Goal: Task Accomplishment & Management: Manage account settings

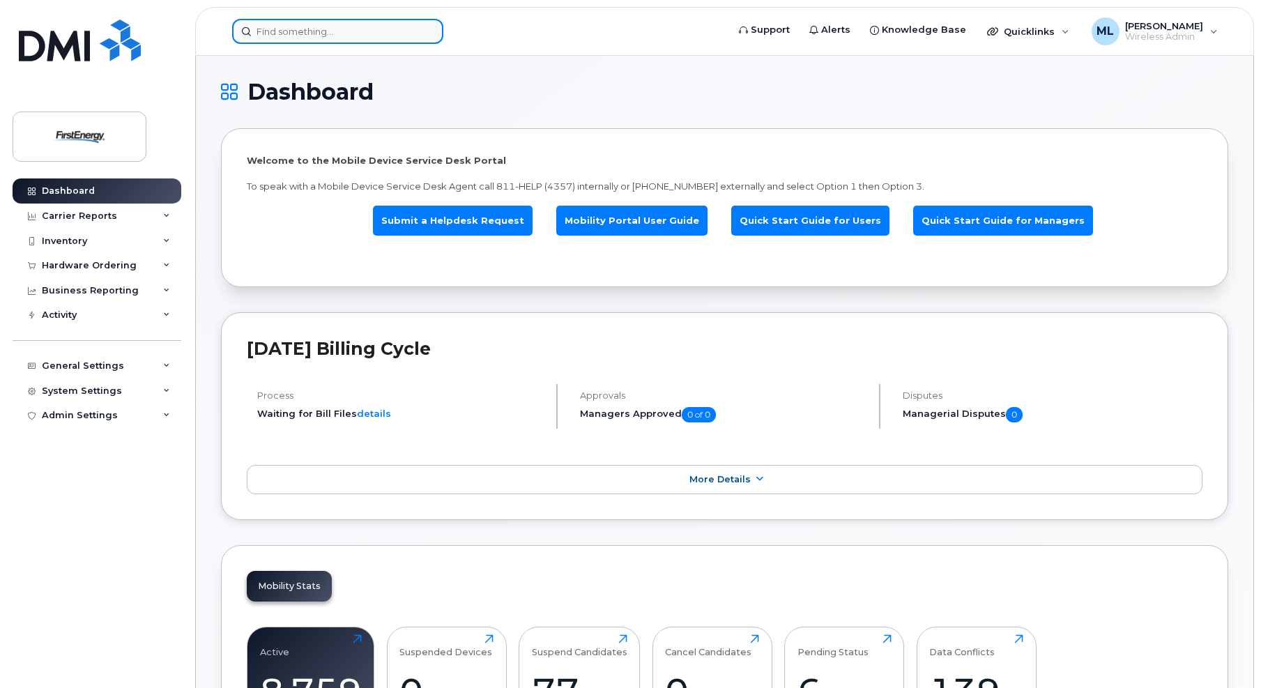
click at [268, 34] on input at bounding box center [337, 31] width 211 height 25
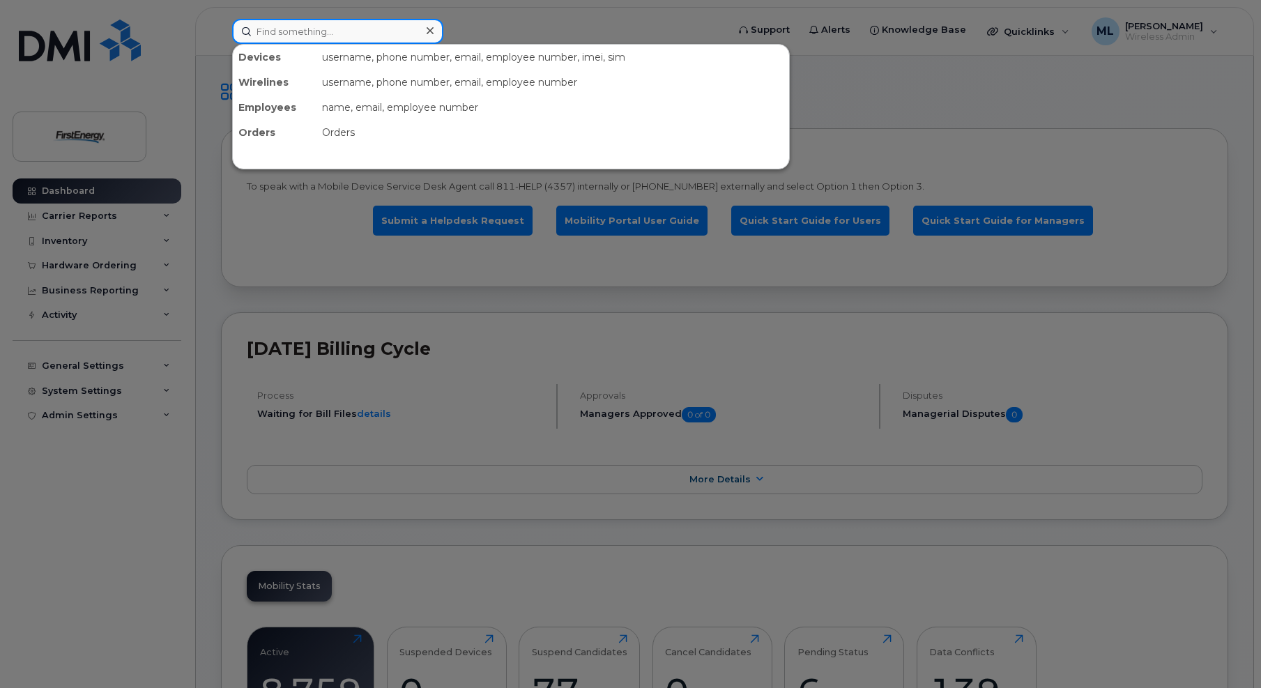
paste input "351379437234035"
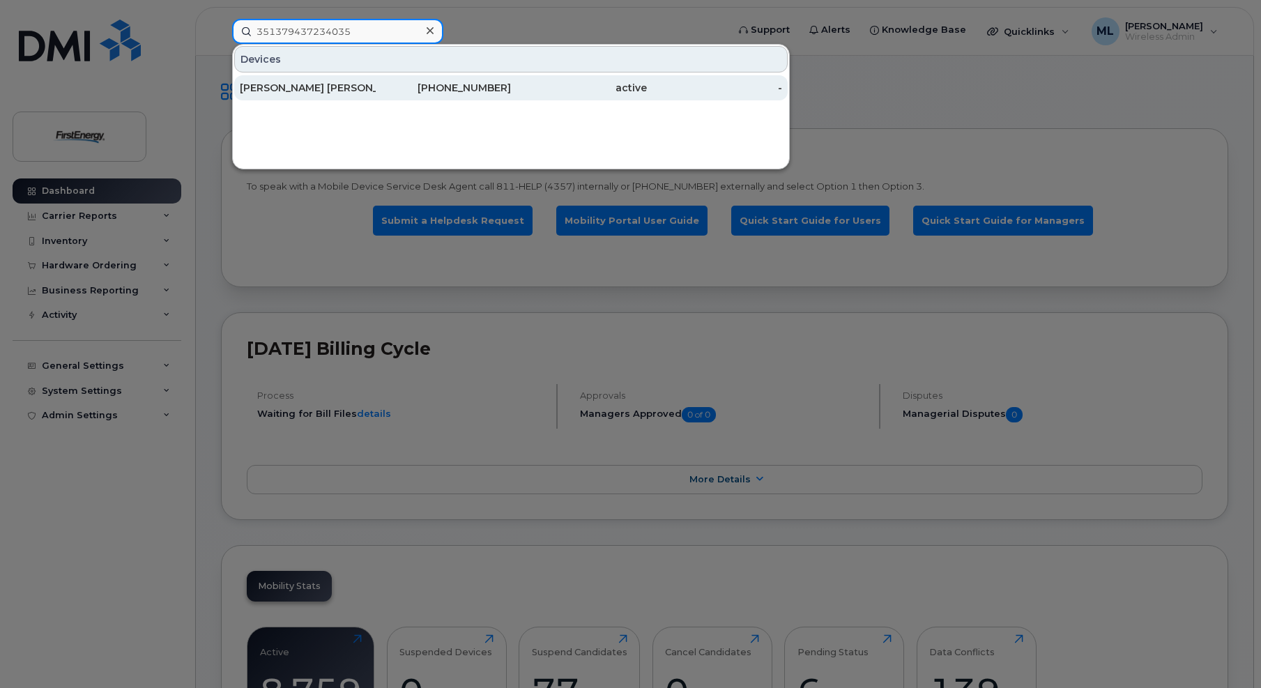
type input "351379437234035"
click at [352, 87] on div "Christopher Anthony Lopez" at bounding box center [308, 88] width 136 height 14
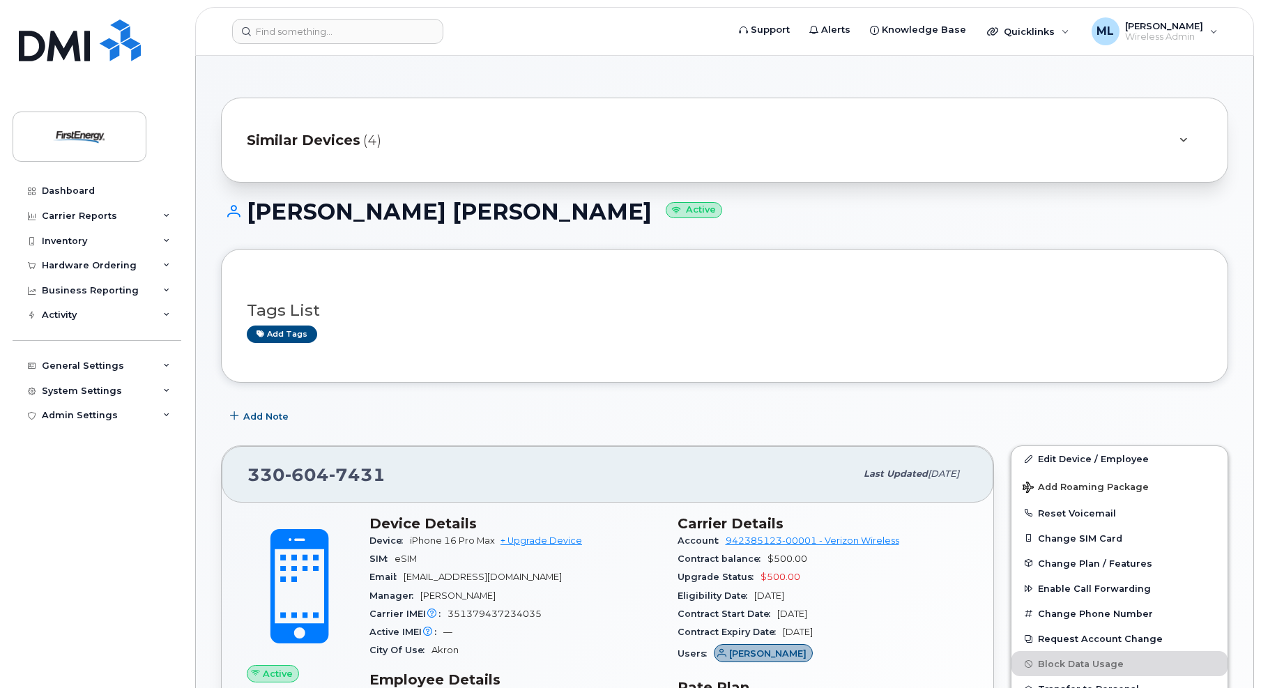
click at [321, 132] on span "Similar Devices" at bounding box center [304, 140] width 114 height 20
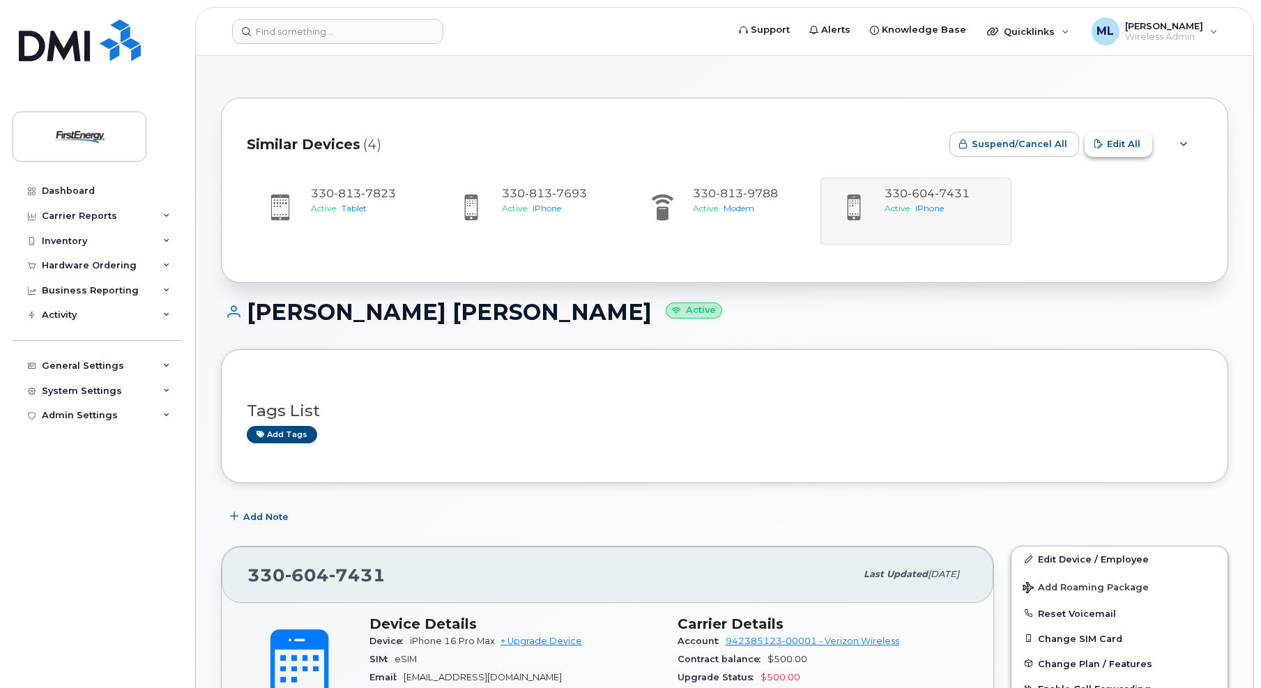
click at [1127, 148] on span "Edit All" at bounding box center [1123, 143] width 33 height 13
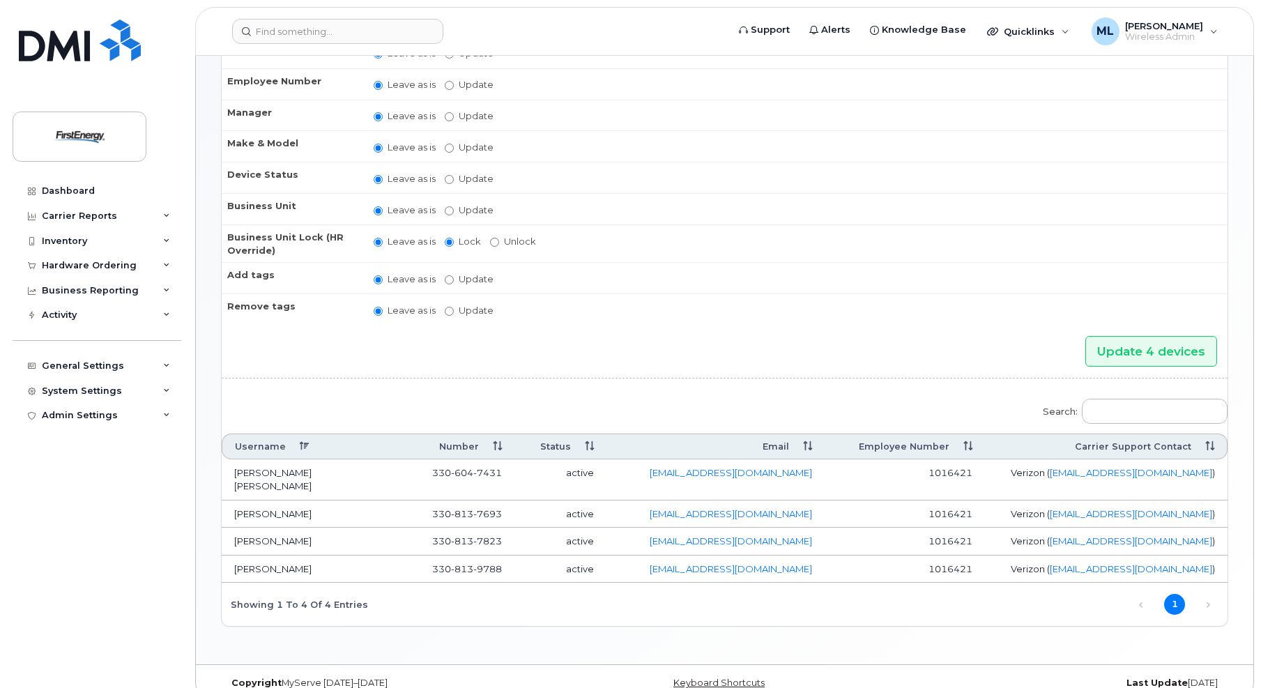
scroll to position [169, 0]
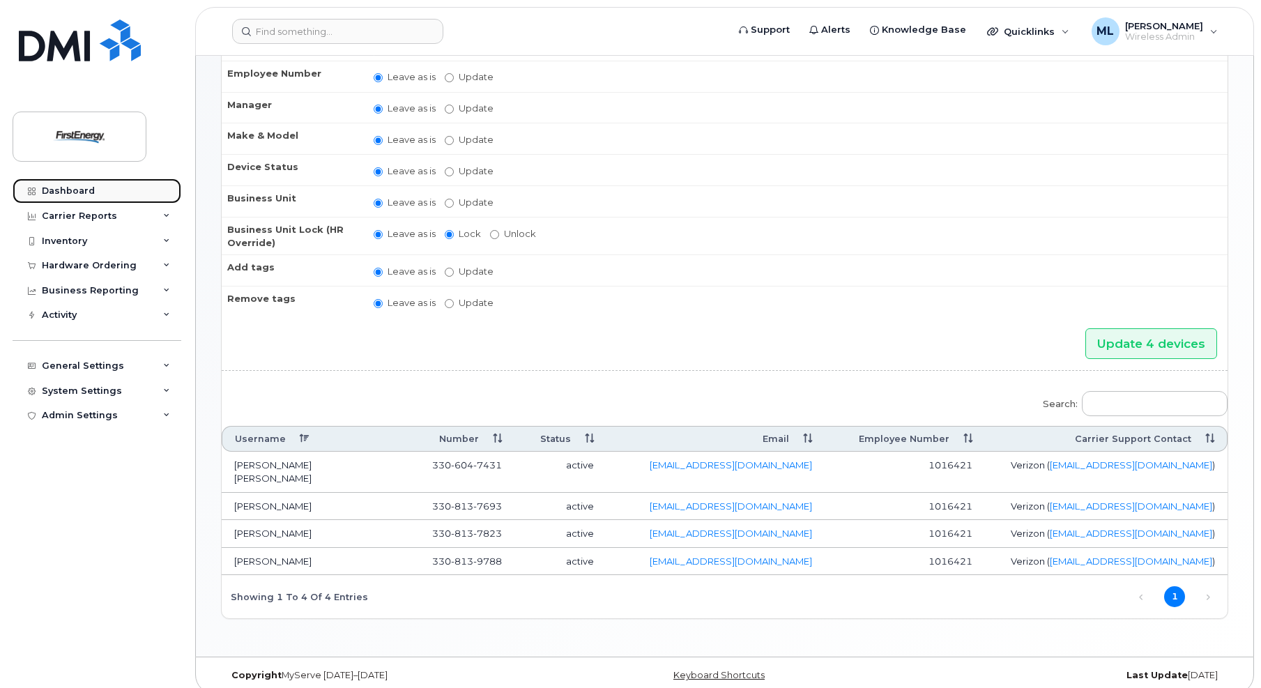
click at [72, 189] on div "Dashboard" at bounding box center [68, 190] width 53 height 11
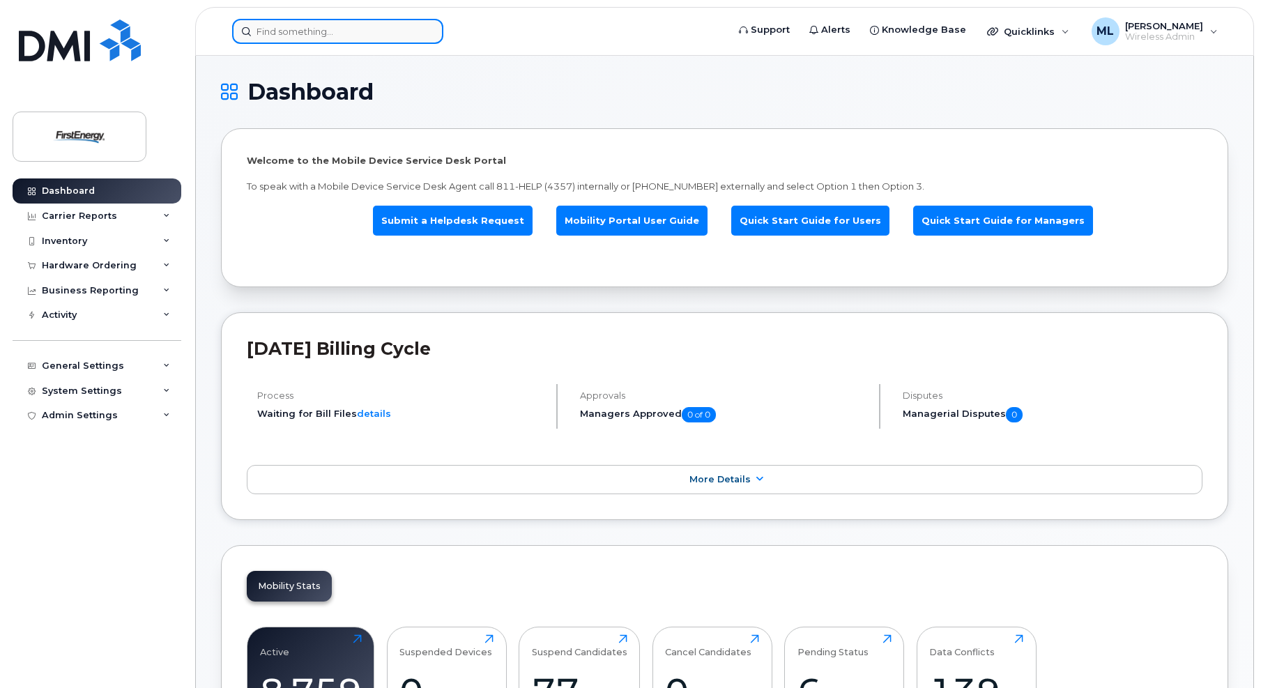
click at [301, 35] on input at bounding box center [337, 31] width 211 height 25
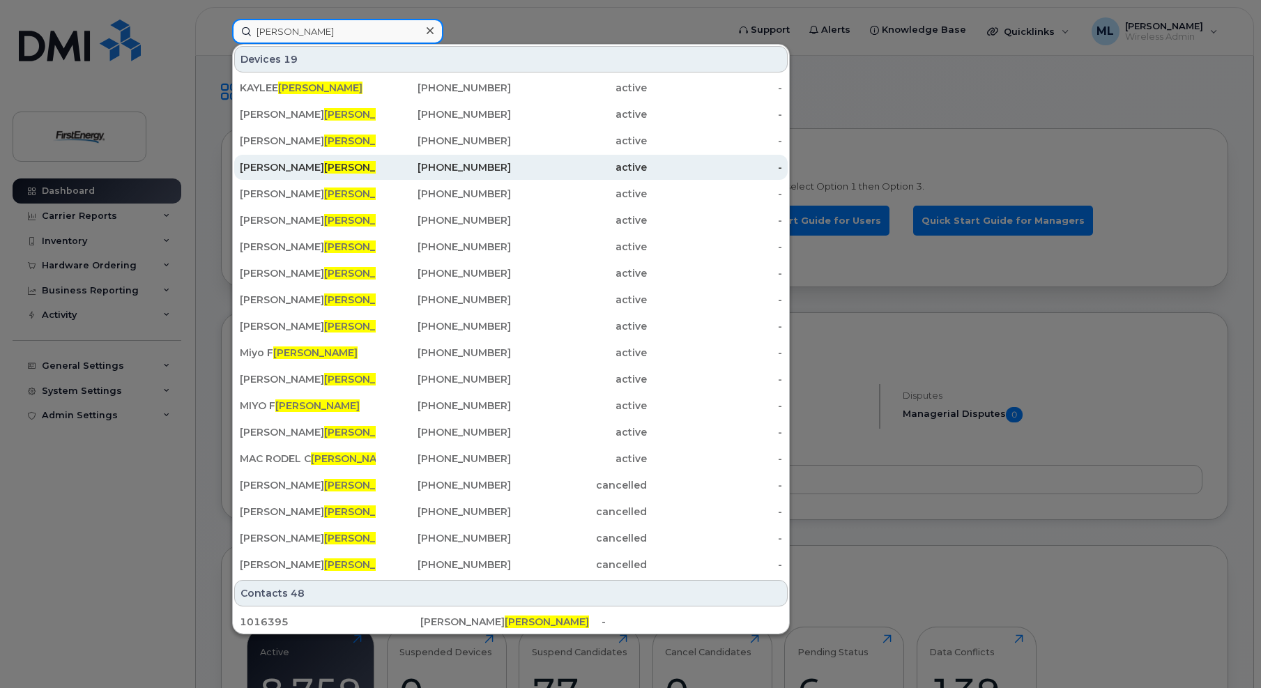
type input "lopez"
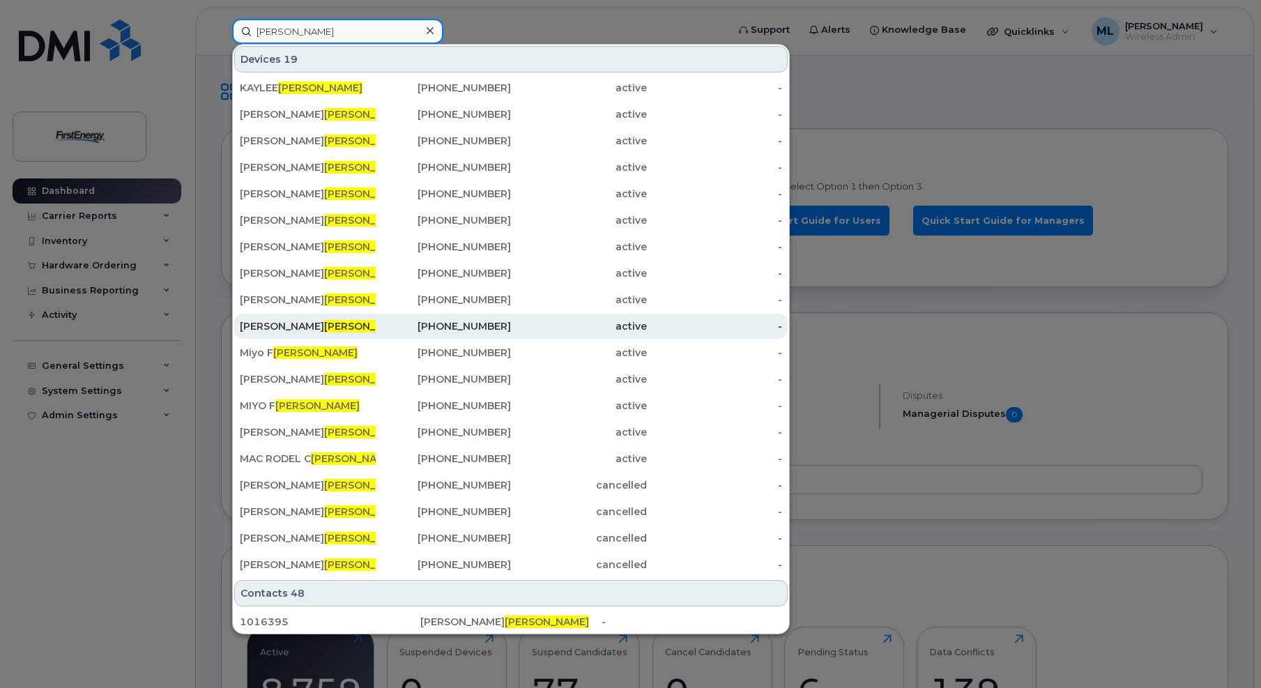
scroll to position [55, 0]
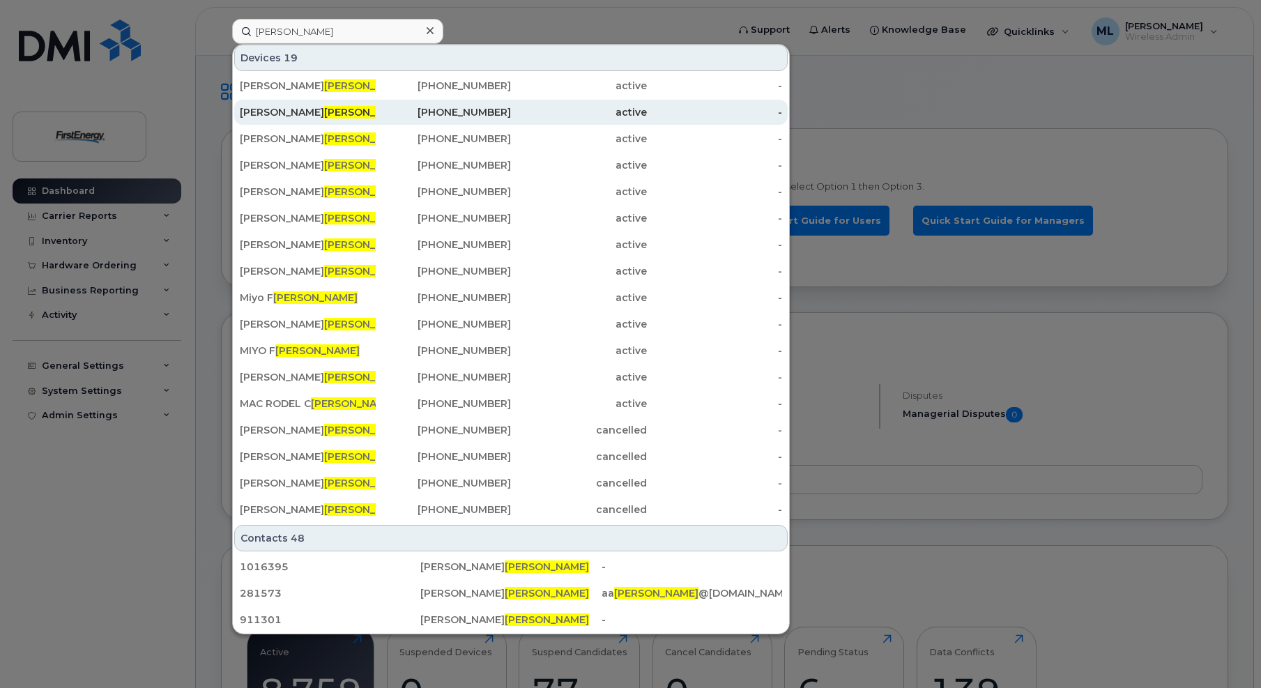
click at [327, 108] on span "Lopez" at bounding box center [366, 112] width 84 height 13
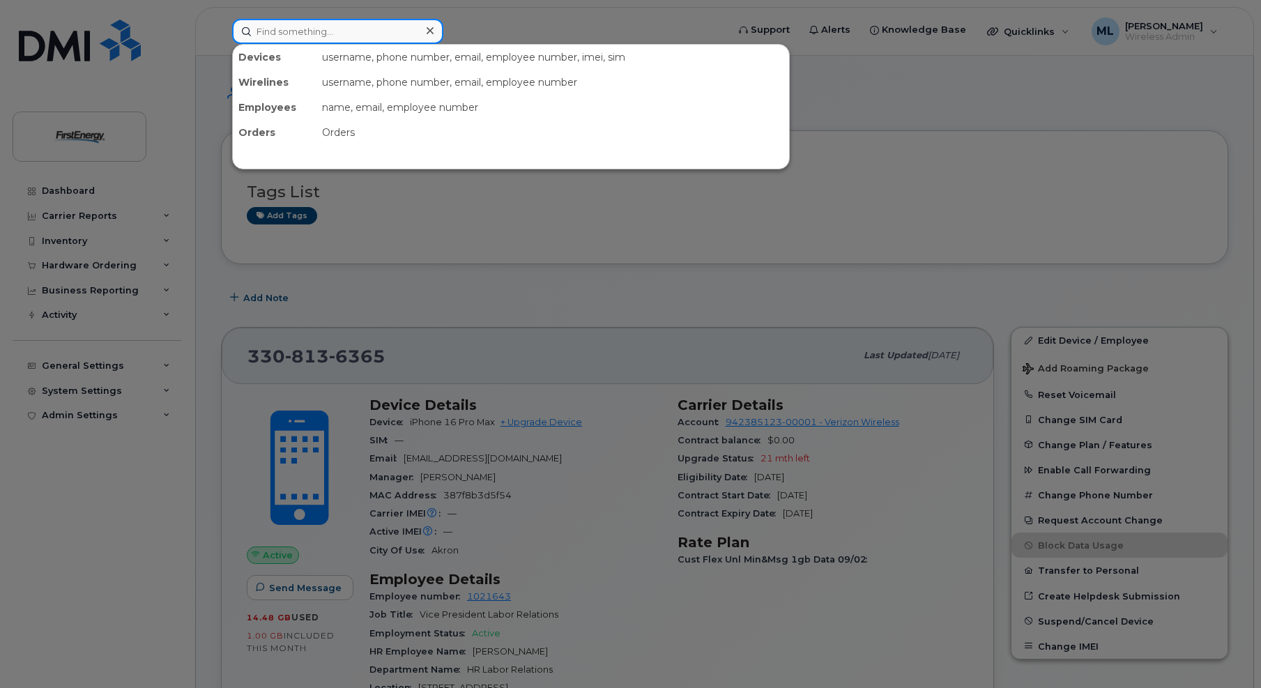
click at [305, 29] on input at bounding box center [337, 31] width 211 height 25
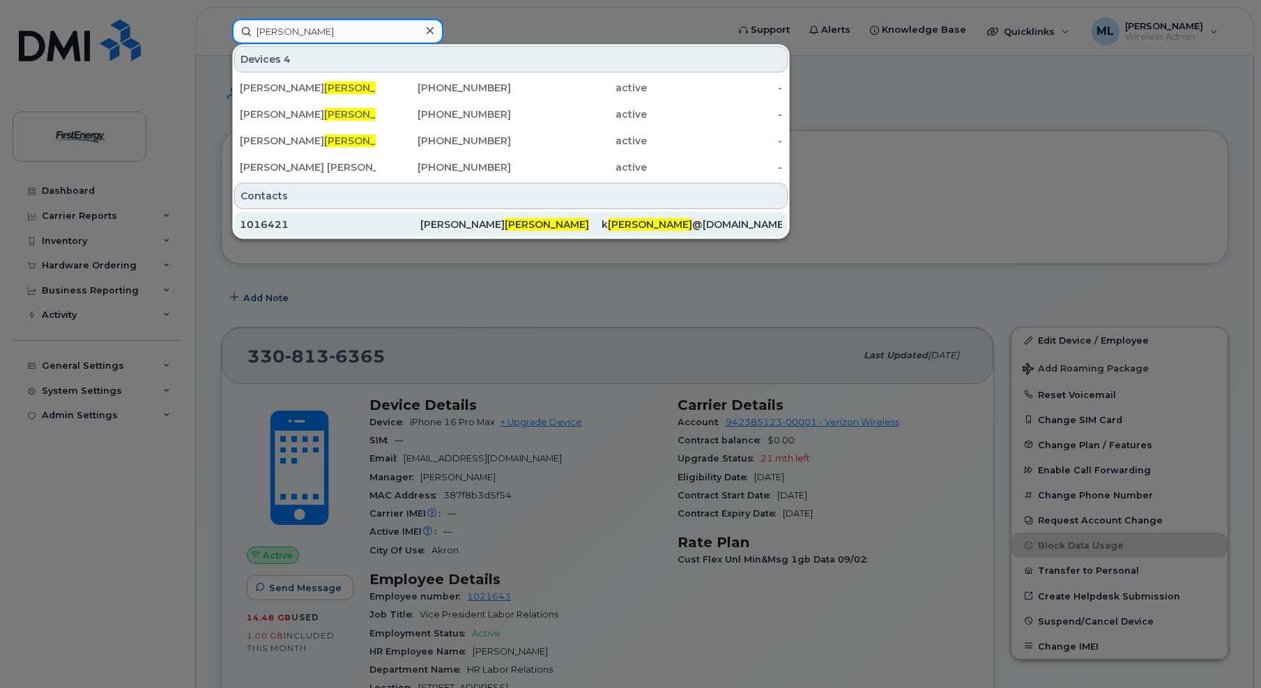
type input "mcclendon"
click at [482, 217] on div "Karen McClendon" at bounding box center [510, 224] width 181 height 25
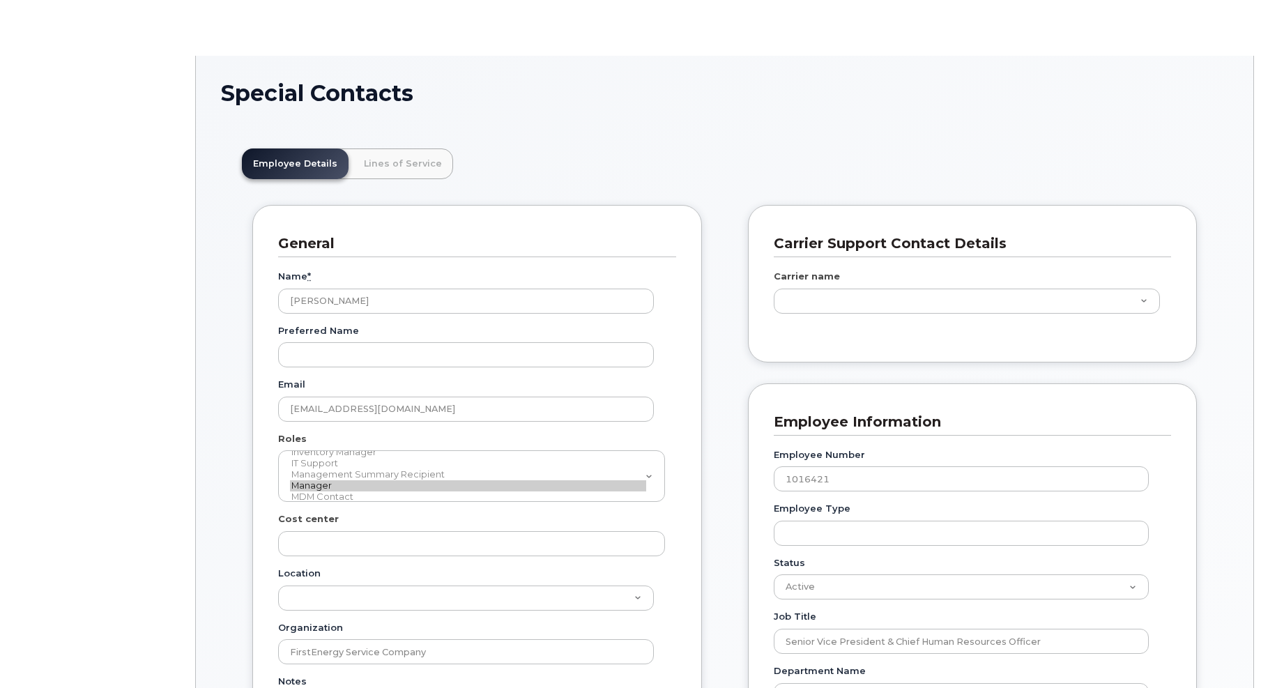
scroll to position [41, 0]
type input "29510344"
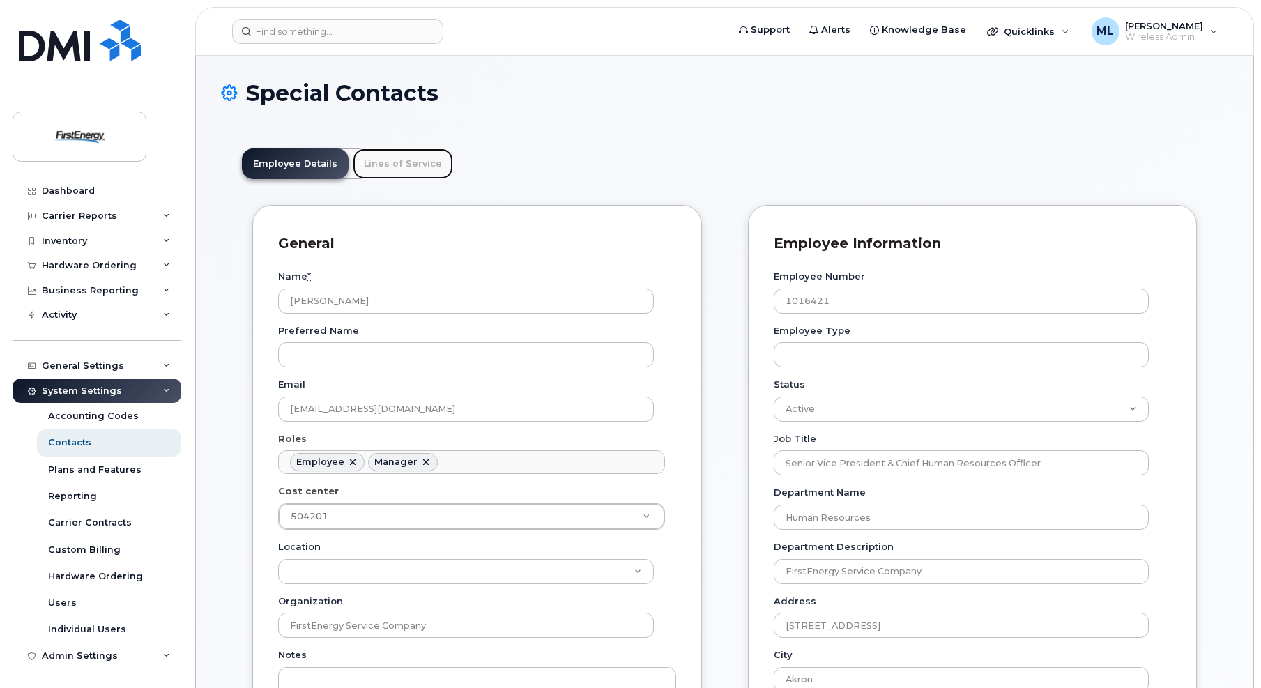
click at [408, 166] on link "Lines of Service" at bounding box center [403, 163] width 100 height 31
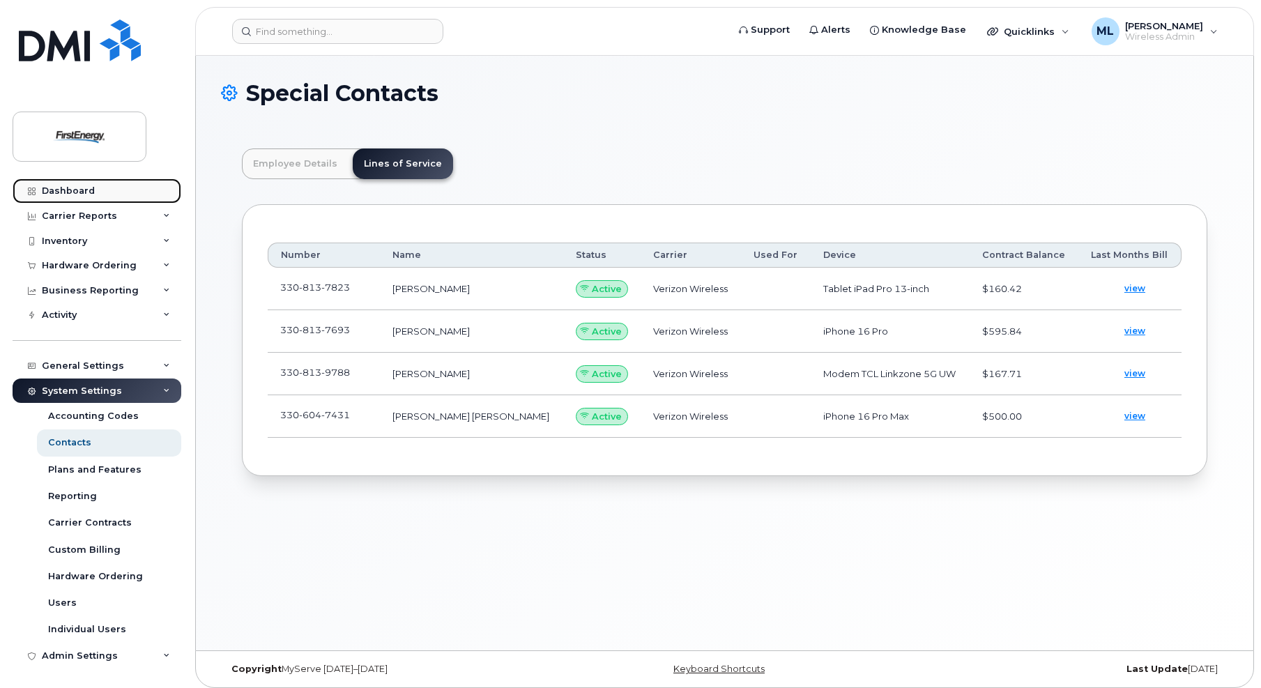
drag, startPoint x: 77, startPoint y: 190, endPoint x: 91, endPoint y: 187, distance: 14.9
click at [77, 190] on div "Dashboard" at bounding box center [68, 190] width 53 height 11
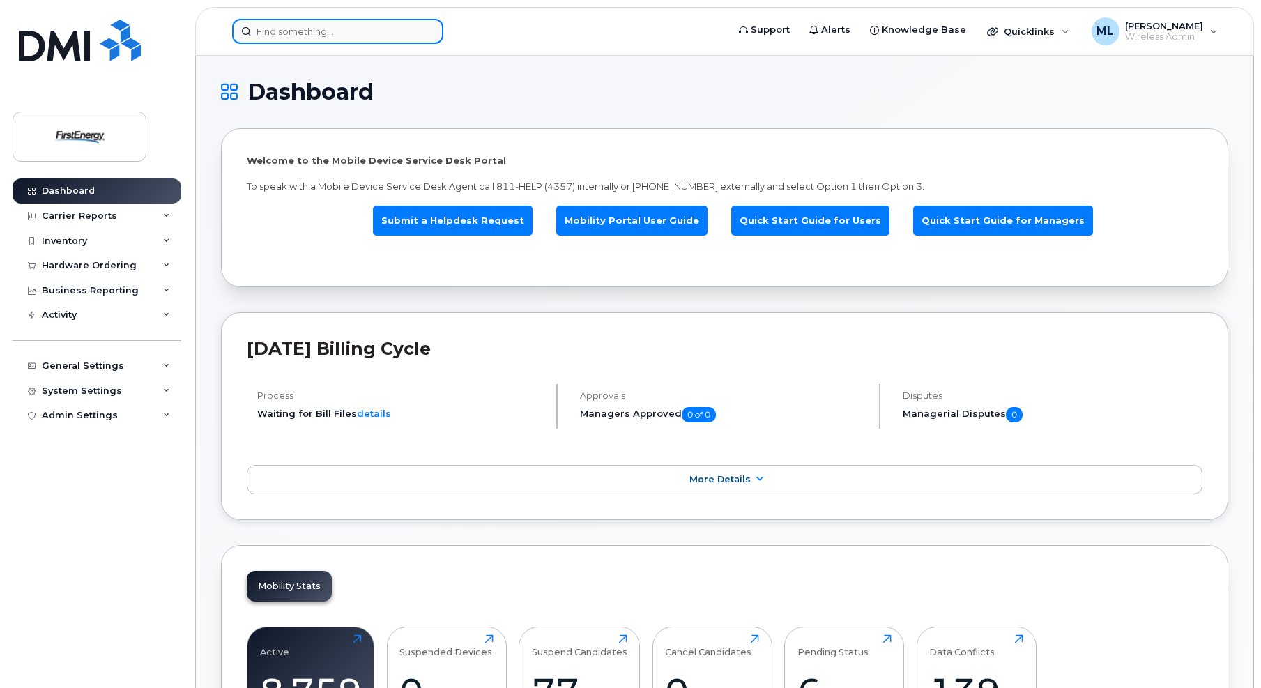
click at [291, 35] on input at bounding box center [337, 31] width 211 height 25
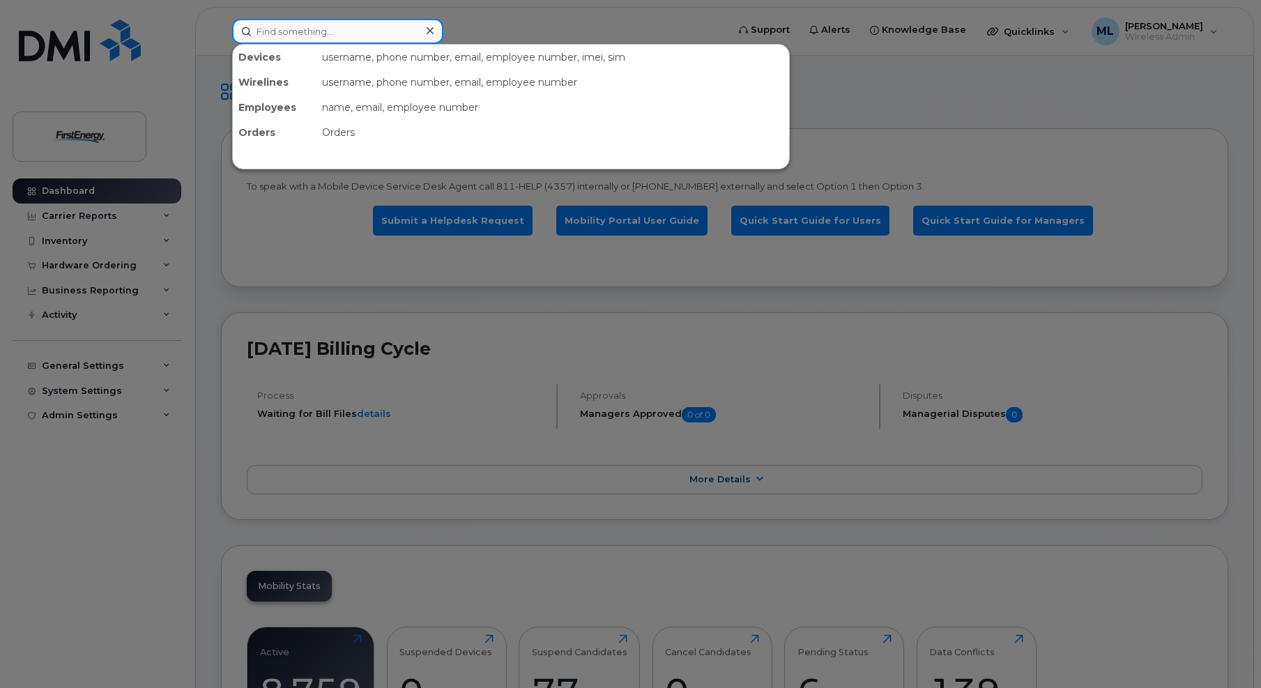
paste input "724-610-0433"
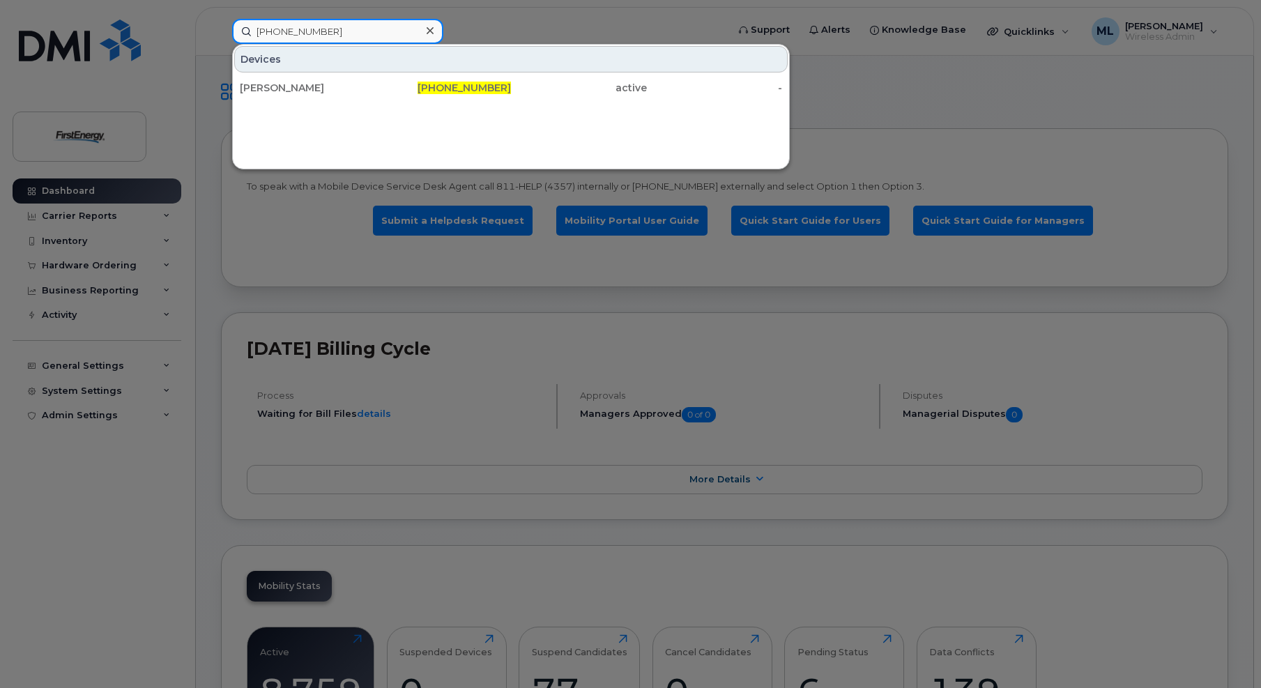
type input "724-610-0433"
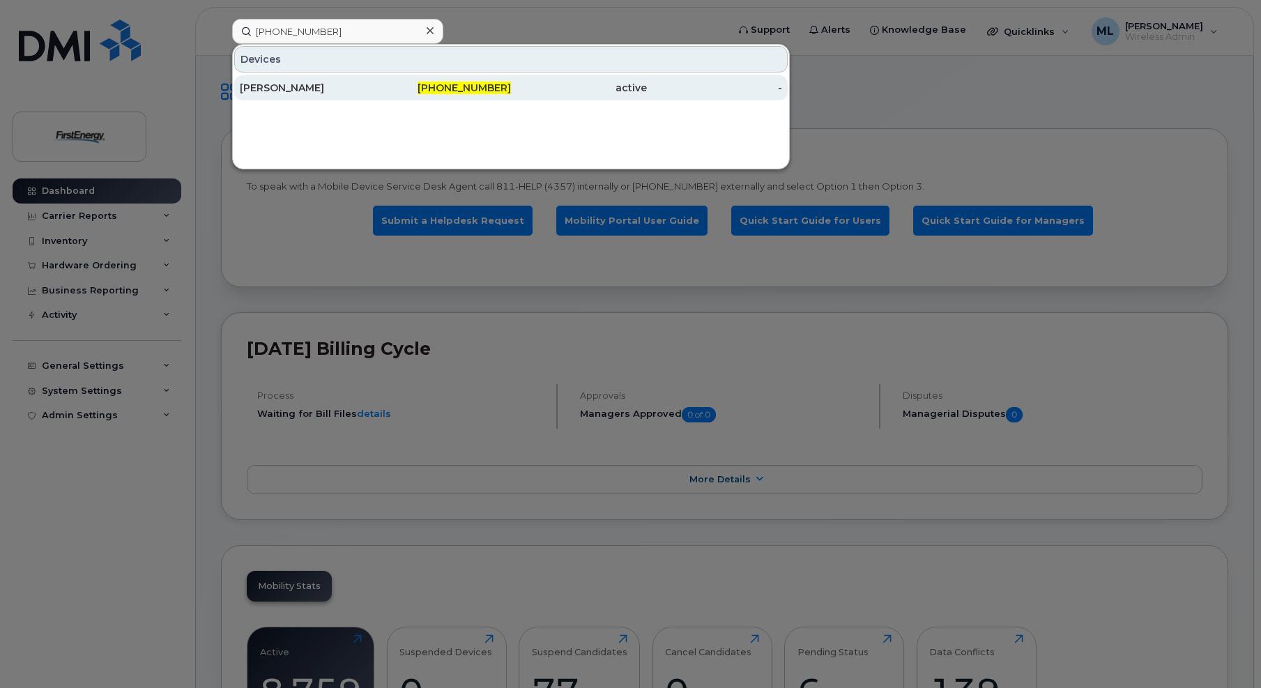
click at [470, 89] on span "724-610-0433" at bounding box center [464, 88] width 93 height 13
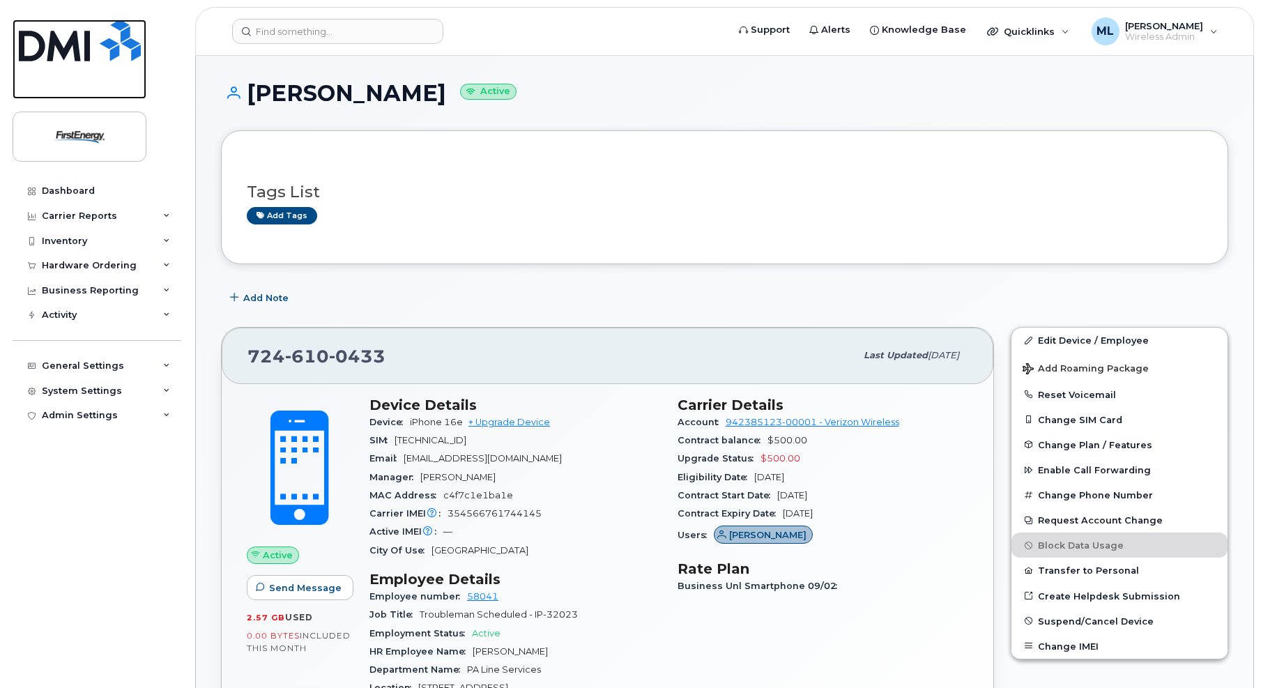
drag, startPoint x: 89, startPoint y: 84, endPoint x: 108, endPoint y: 82, distance: 19.7
click at [90, 84] on link at bounding box center [80, 59] width 134 height 79
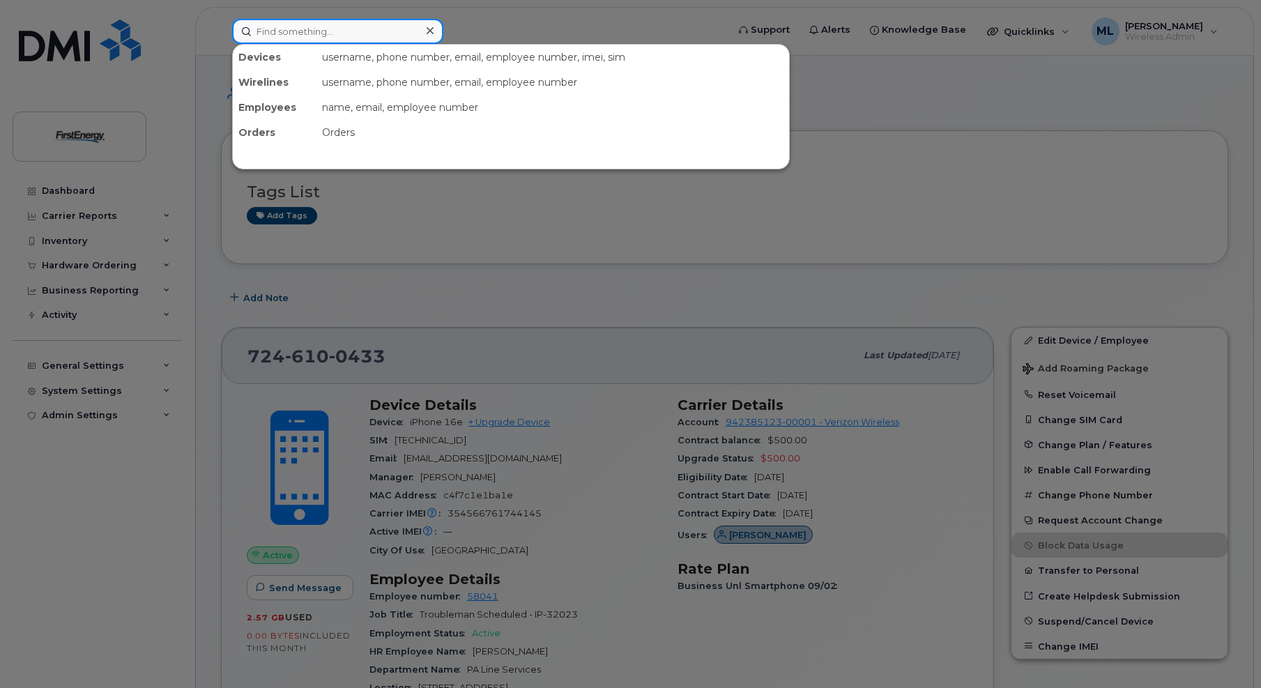
click at [335, 31] on input at bounding box center [337, 31] width 211 height 25
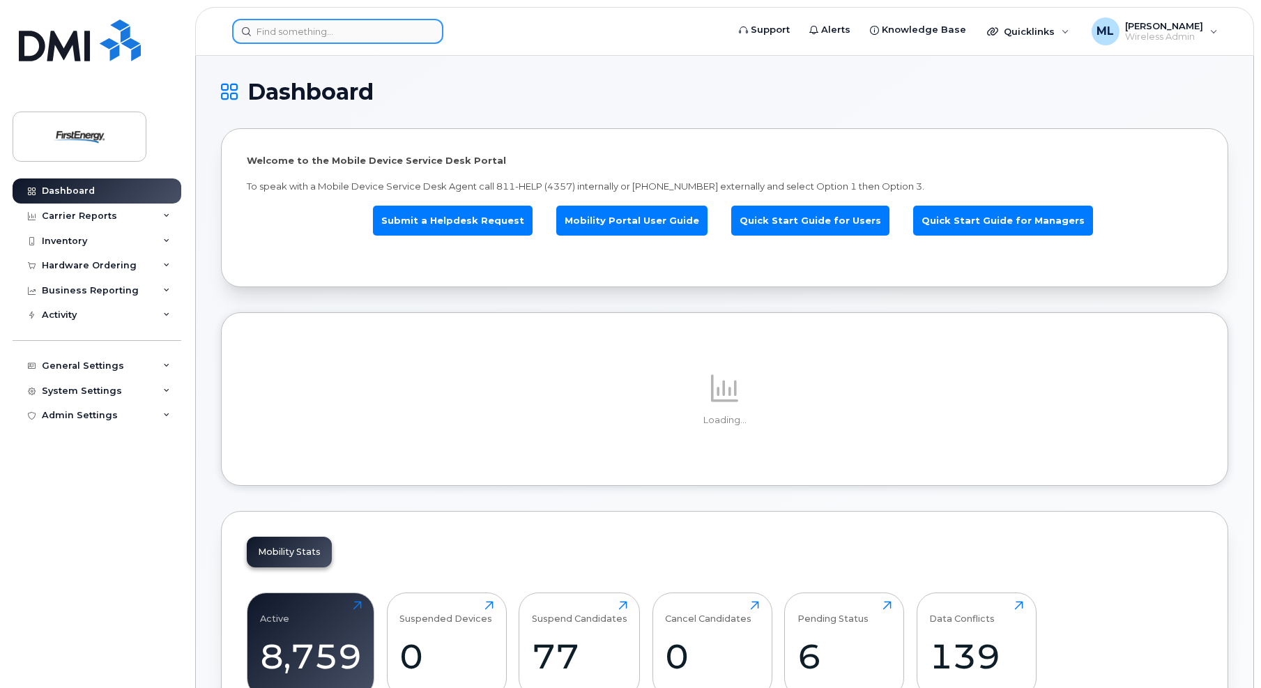
click at [335, 31] on input at bounding box center [337, 31] width 211 height 25
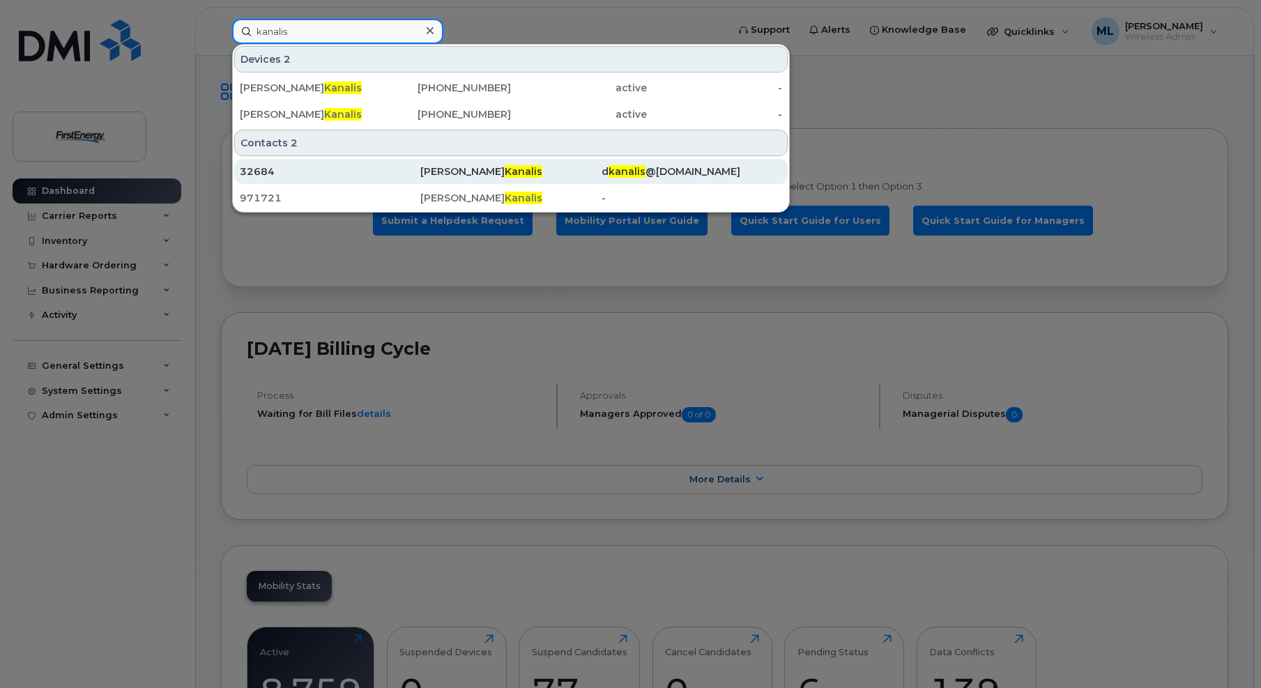
type input "kanalis"
click at [505, 170] on span "Kanalis" at bounding box center [524, 171] width 38 height 13
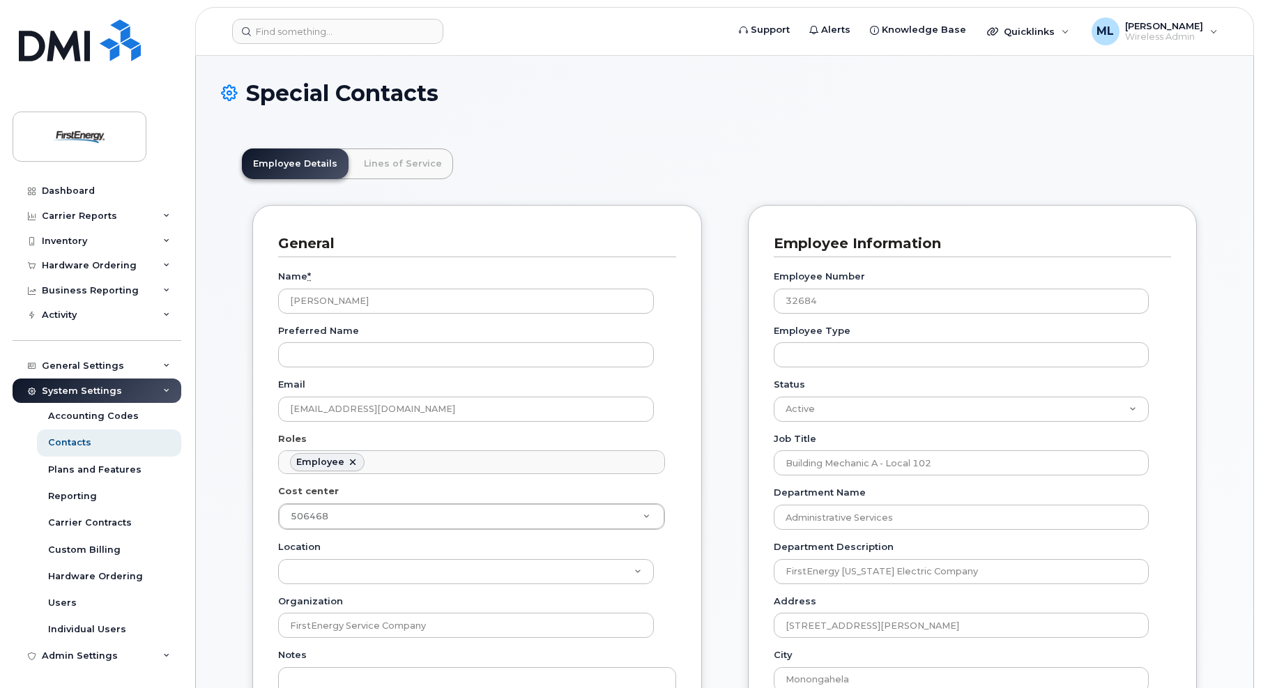
scroll to position [41, 0]
click at [402, 163] on link "Lines of Service" at bounding box center [403, 163] width 100 height 31
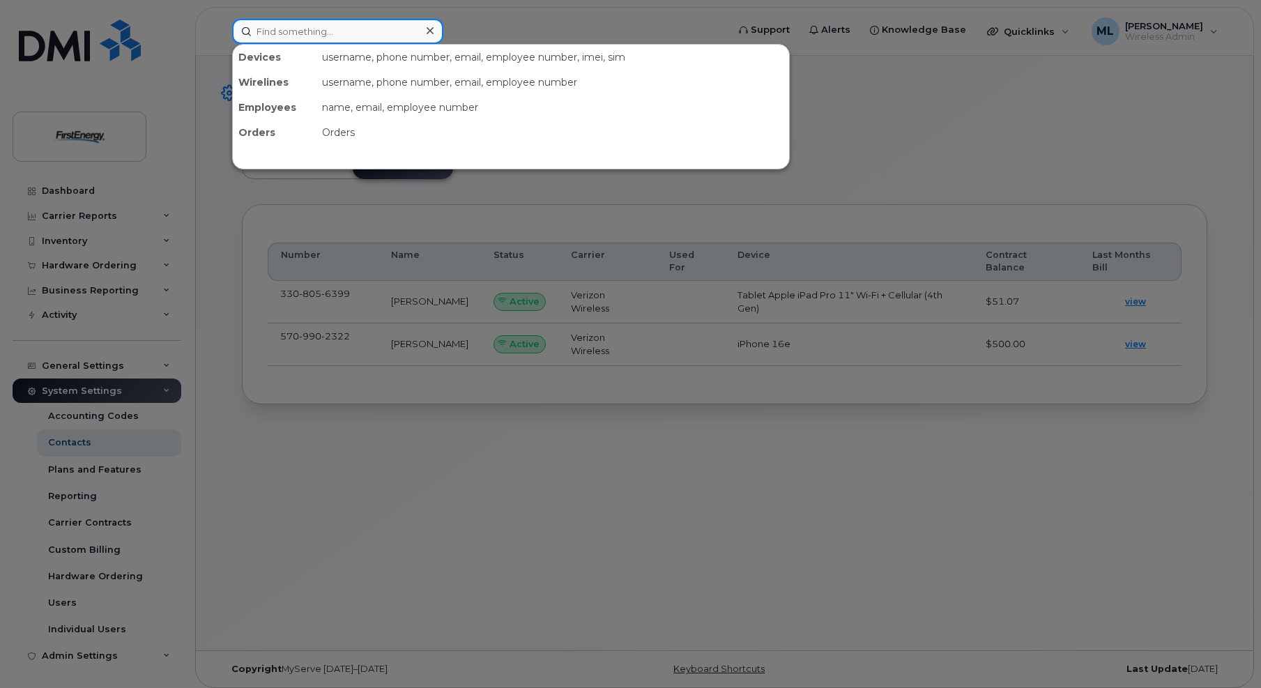
click at [295, 26] on input at bounding box center [337, 31] width 211 height 25
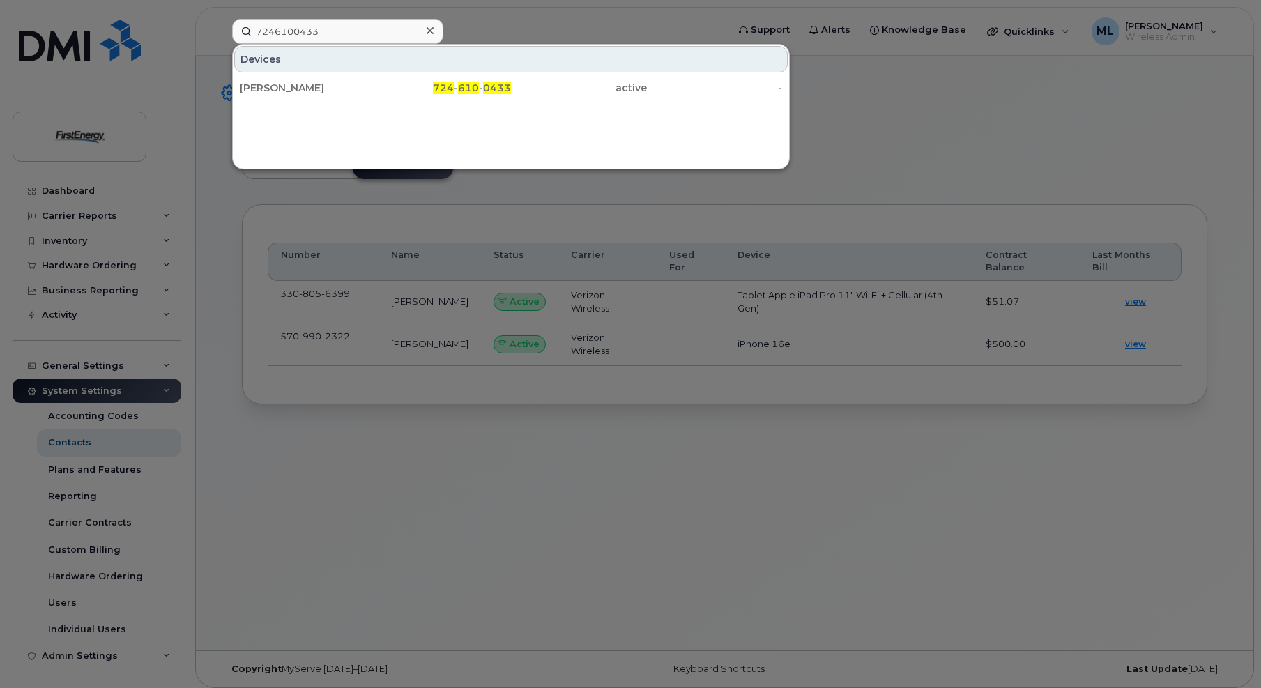
click at [919, 113] on div at bounding box center [630, 344] width 1261 height 688
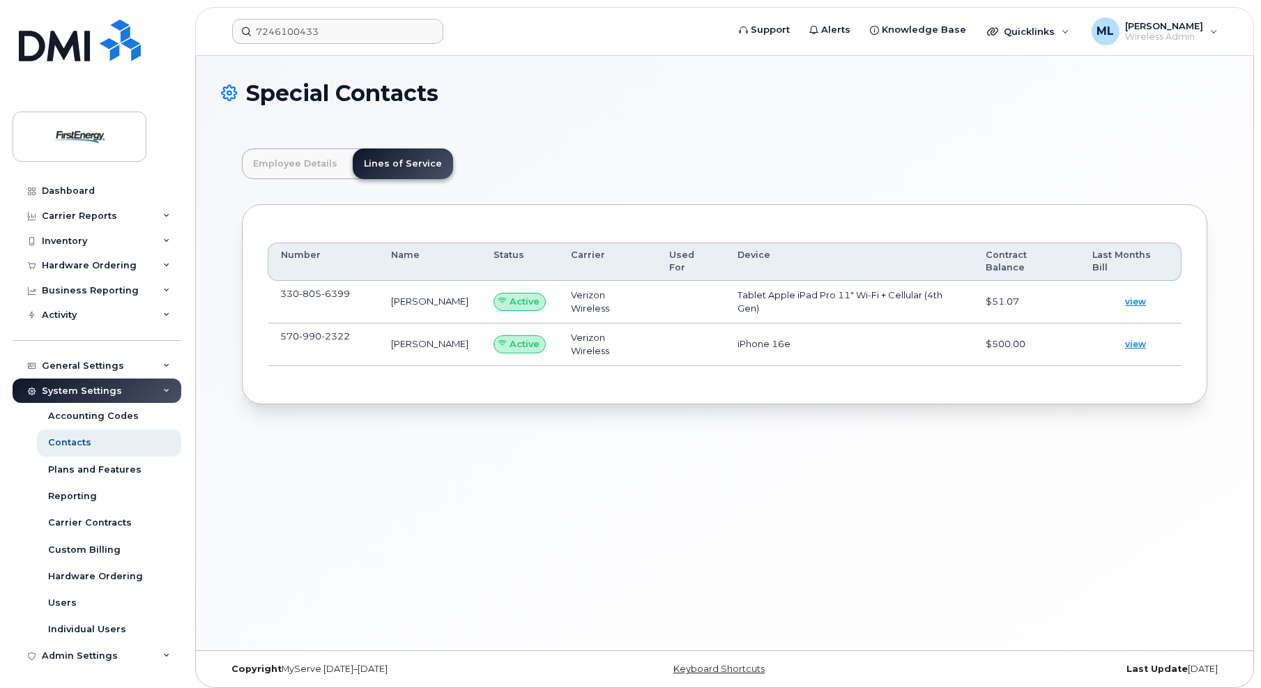
click at [154, 17] on div "Dashboard Carrier Reports Monthly Billing Data Daily Data Pooling Average Costi…" at bounding box center [94, 344] width 189 height 688
click at [312, 26] on input "7246100433" at bounding box center [337, 31] width 211 height 25
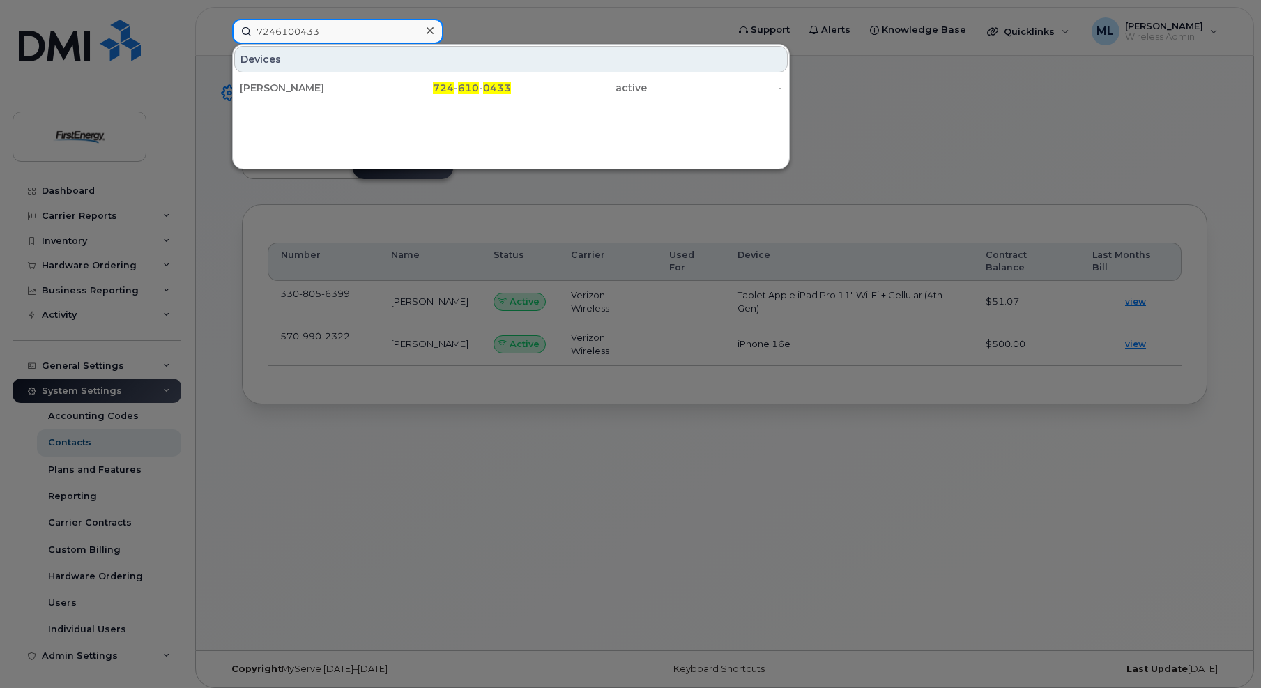
click at [312, 26] on input "7246100433" at bounding box center [337, 31] width 211 height 25
click at [353, 24] on input "7246100433" at bounding box center [337, 31] width 211 height 25
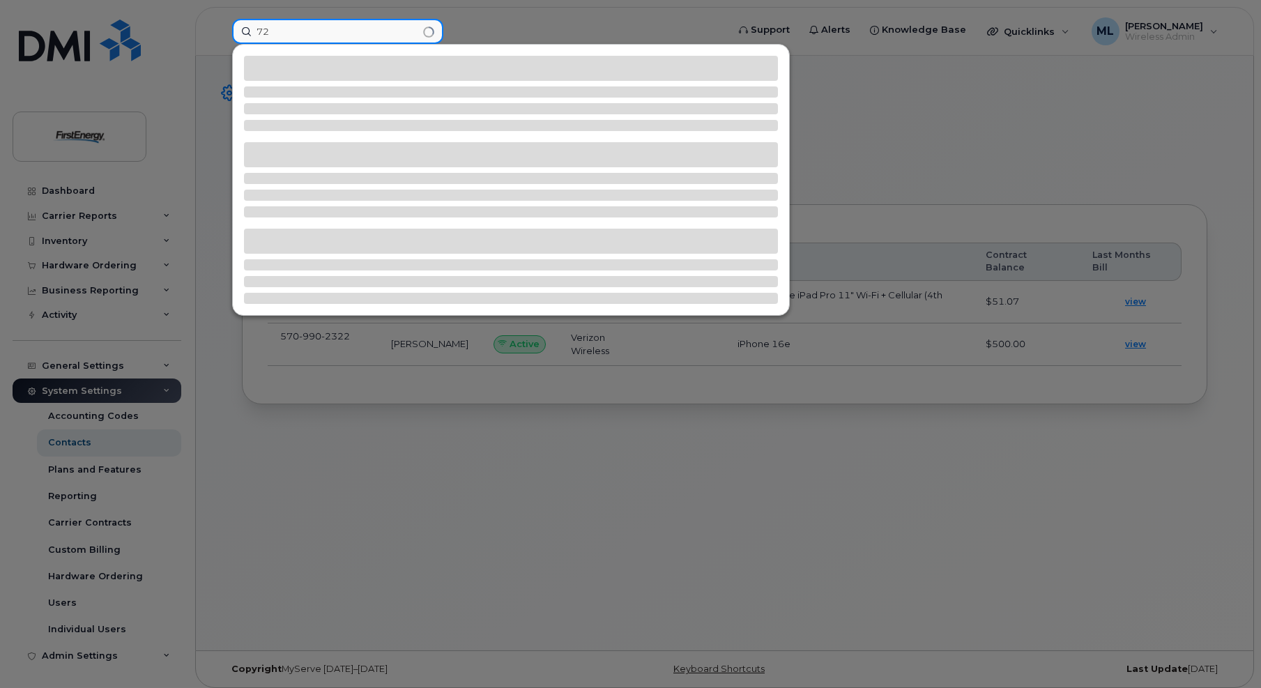
type input "7"
type input "a"
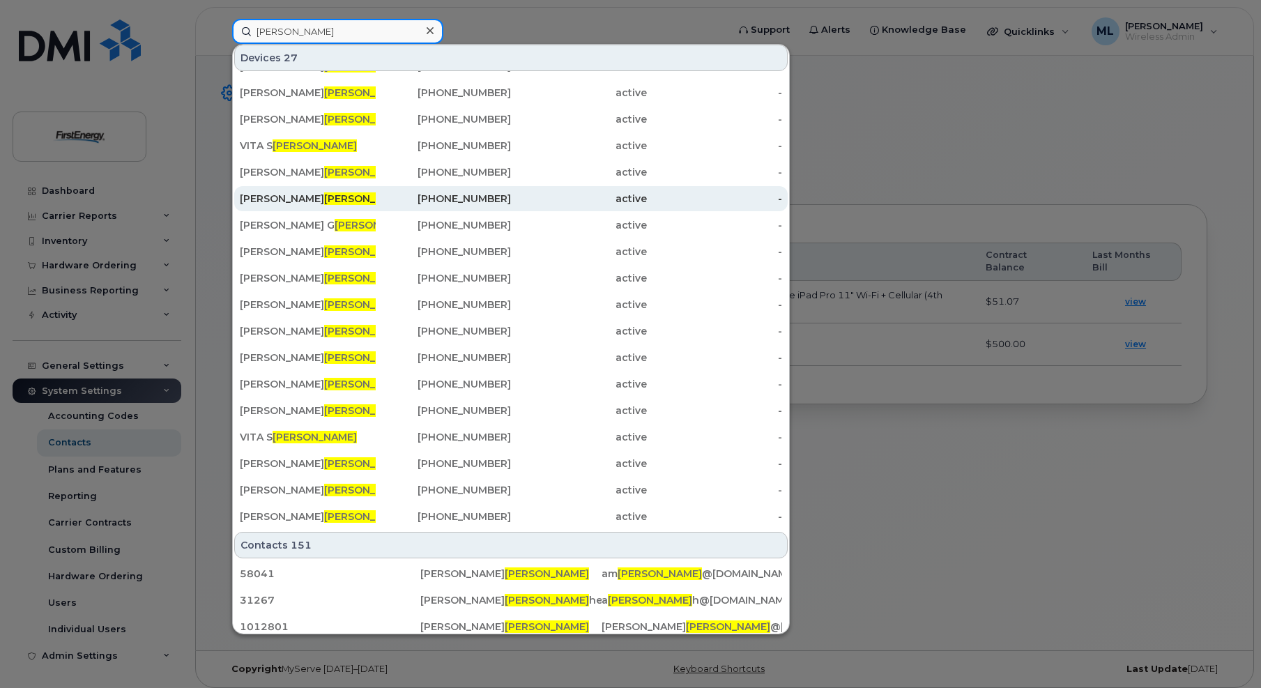
scroll to position [82, 0]
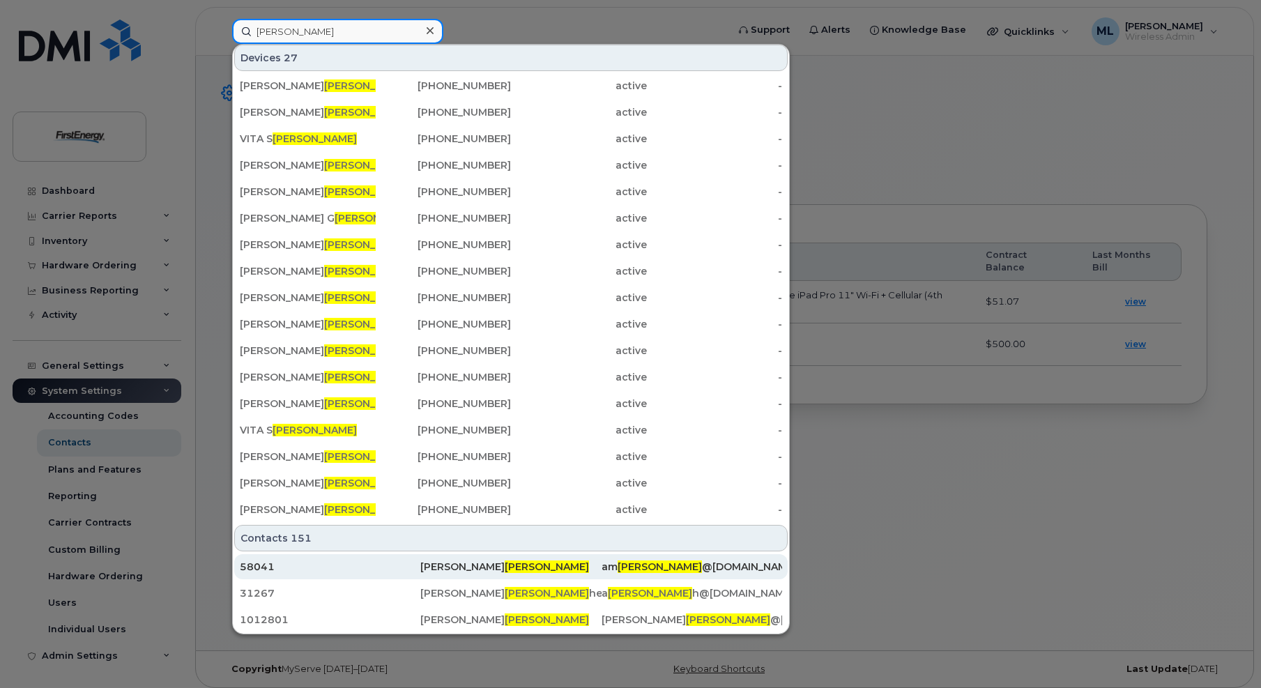
type input "moore"
click at [505, 562] on span "Moore" at bounding box center [547, 566] width 84 height 13
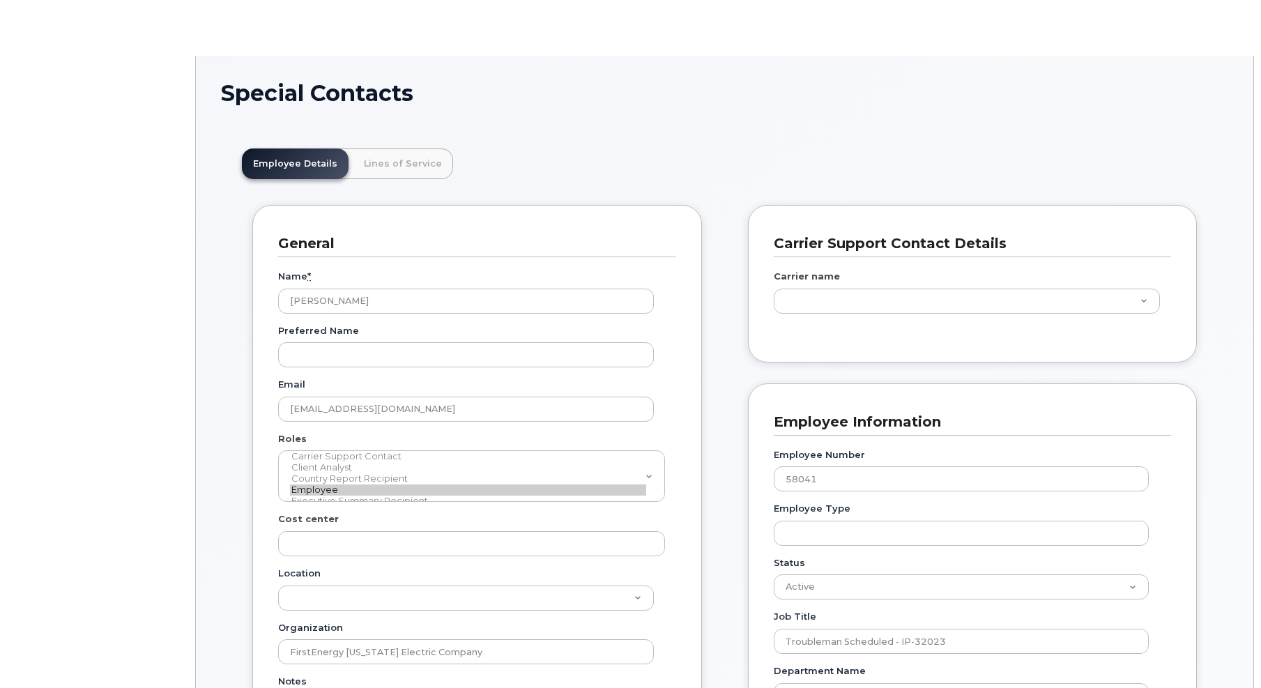
type input "29510405"
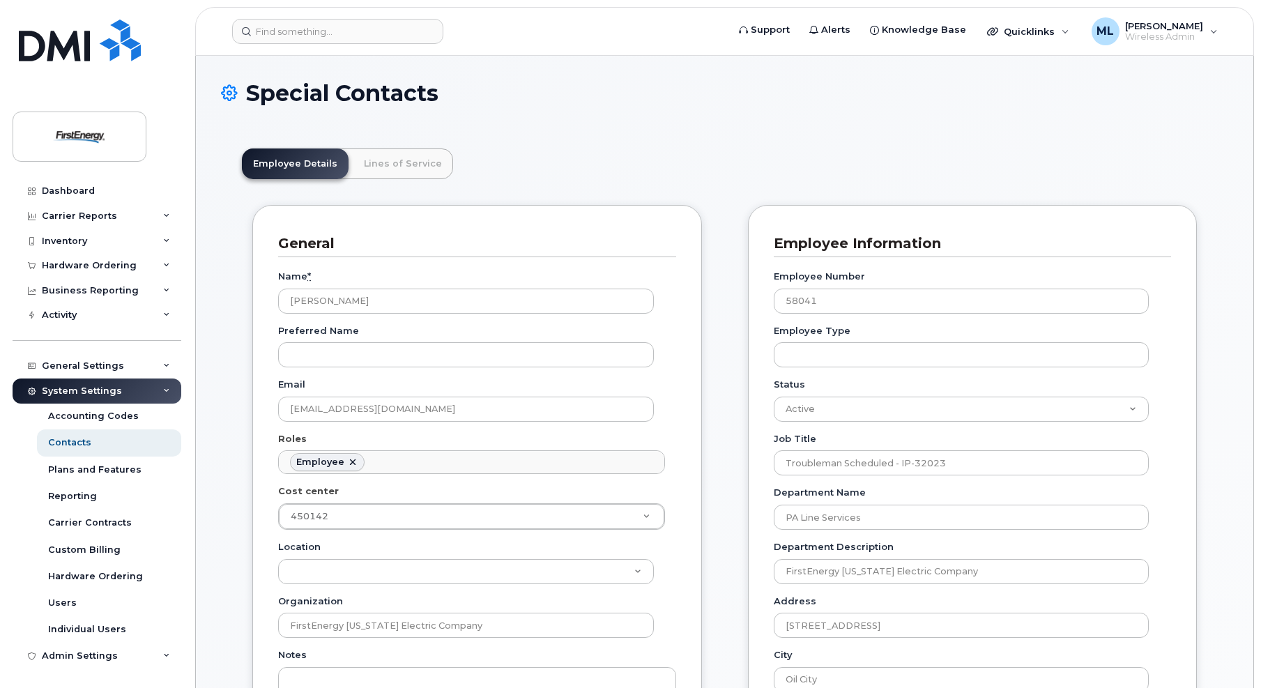
scroll to position [41, 0]
click at [379, 164] on link "Lines of Service" at bounding box center [403, 163] width 100 height 31
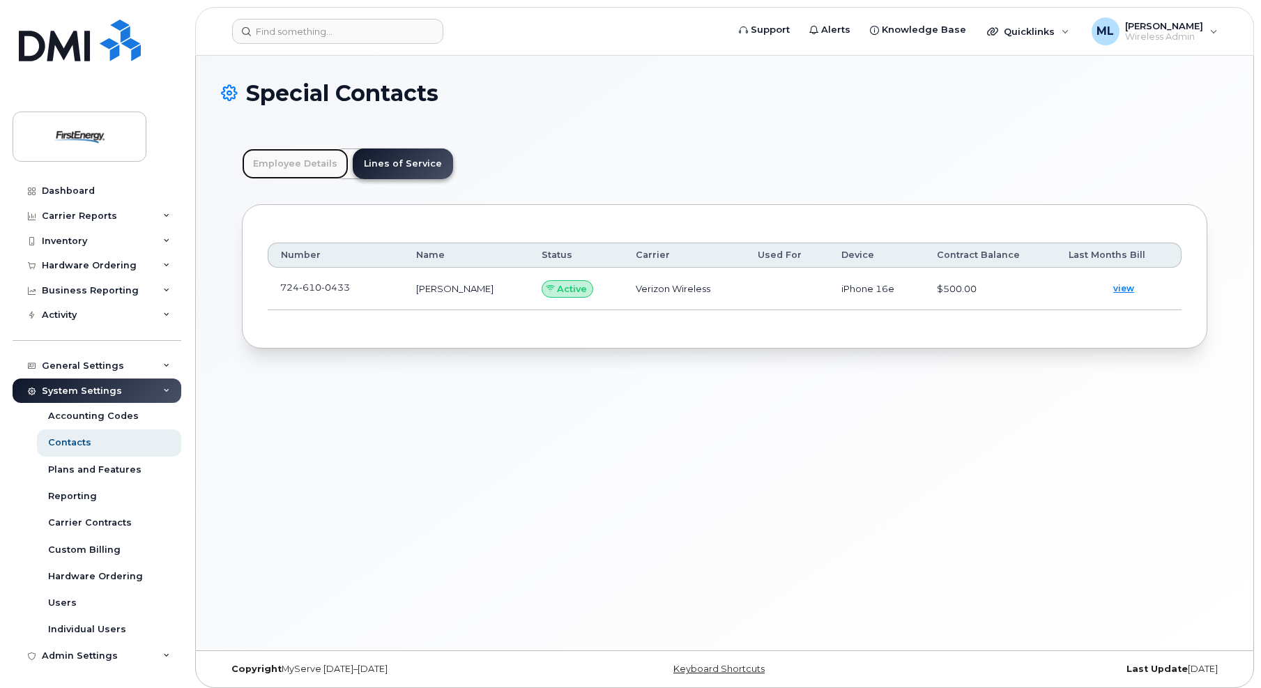
click at [305, 162] on link "Employee Details" at bounding box center [295, 163] width 107 height 31
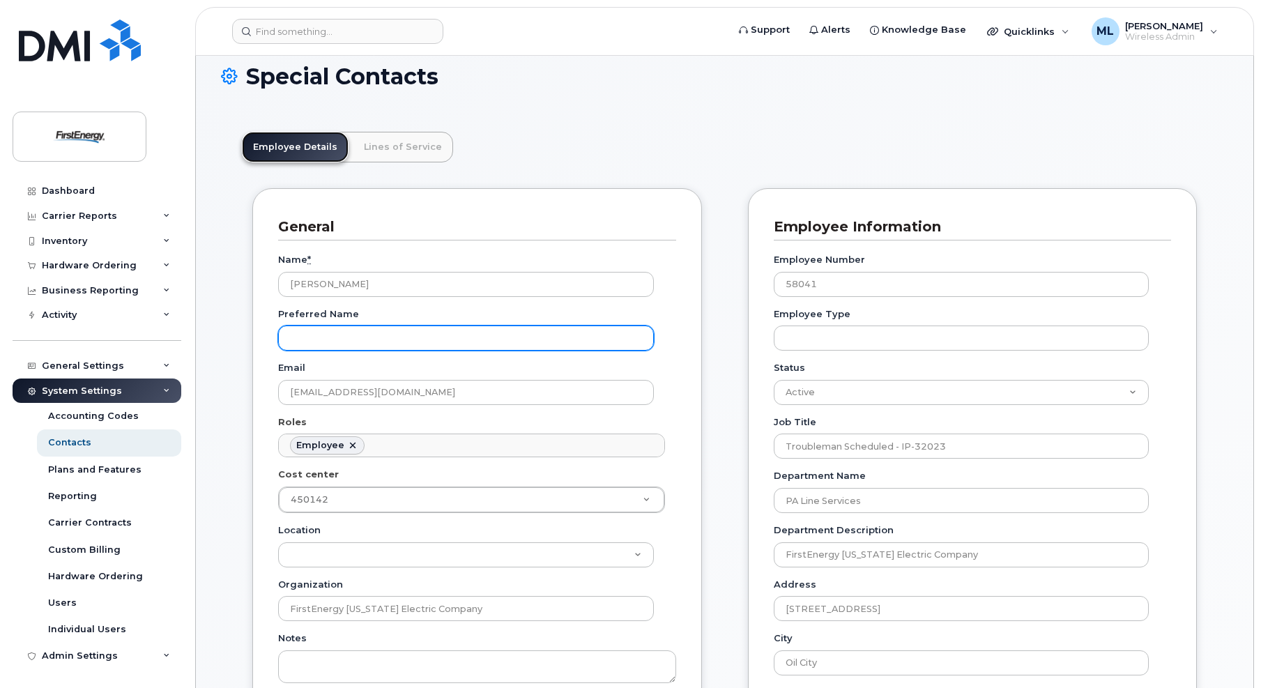
scroll to position [0, 0]
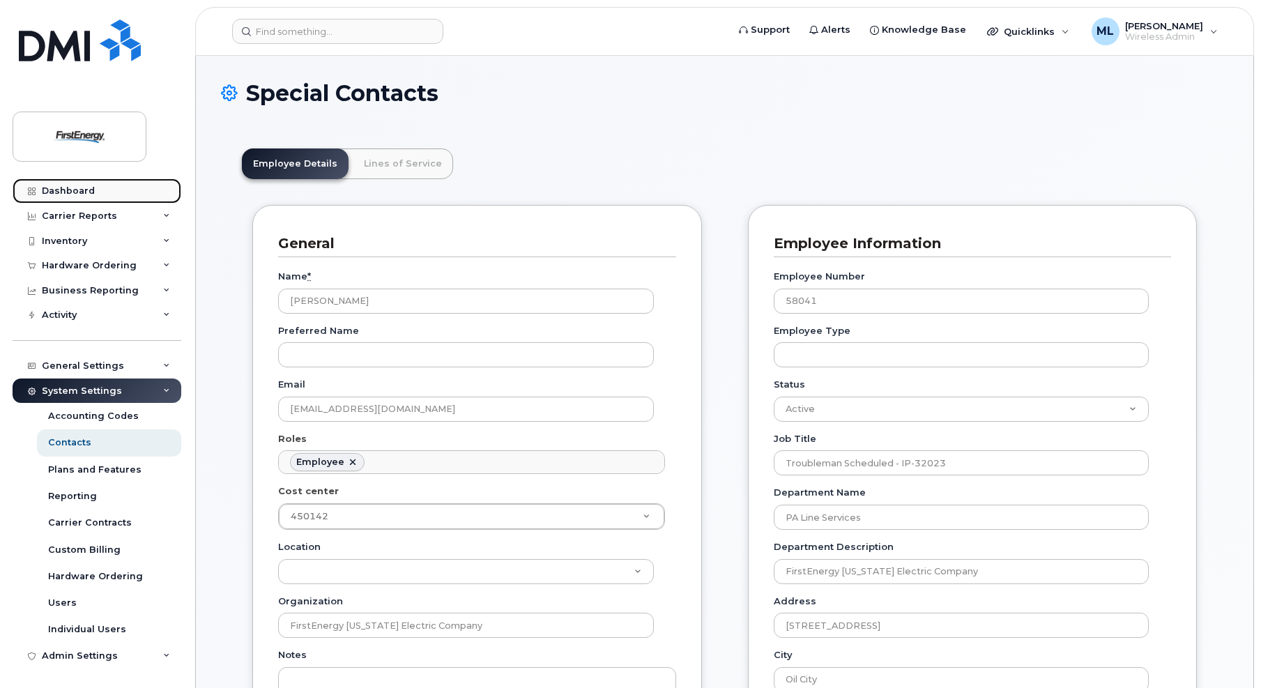
click at [79, 193] on div "Dashboard" at bounding box center [68, 190] width 53 height 11
